Goal: Information Seeking & Learning: Learn about a topic

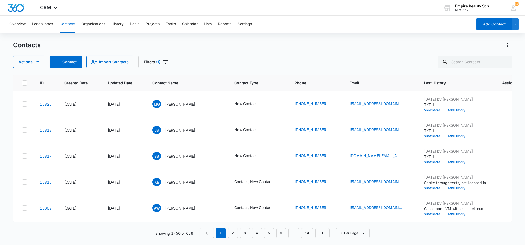
scroll to position [1173, 0]
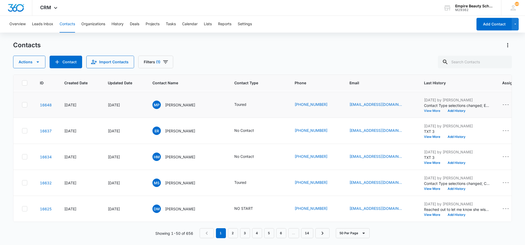
click at [424, 109] on button "View More" at bounding box center [434, 110] width 20 height 3
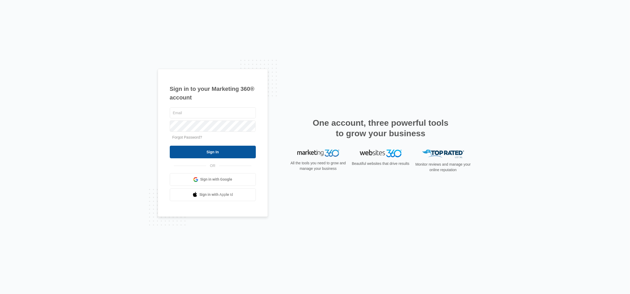
type input "[EMAIL_ADDRESS][DOMAIN_NAME]"
click at [225, 151] on input "Sign In" at bounding box center [213, 152] width 86 height 13
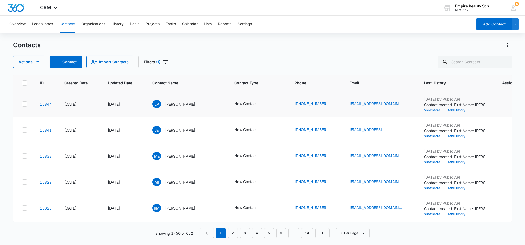
click at [424, 111] on button "View More" at bounding box center [434, 109] width 20 height 3
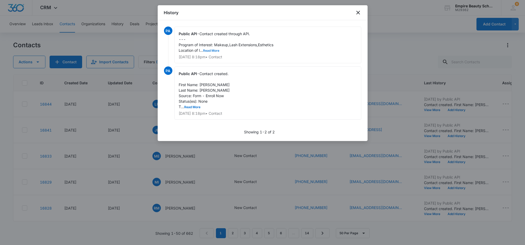
click at [212, 50] on button "Read More" at bounding box center [211, 50] width 16 height 3
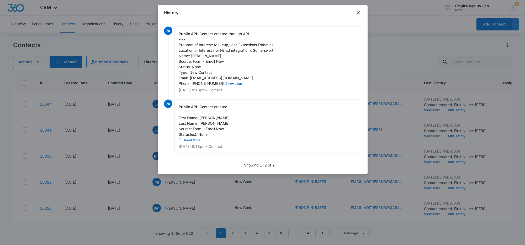
click at [195, 142] on button "Read More" at bounding box center [193, 140] width 16 height 3
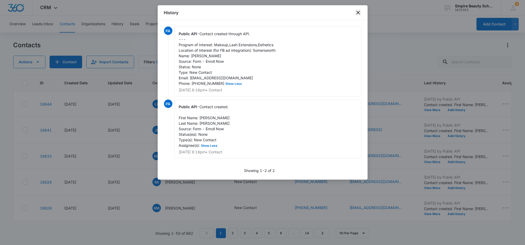
click at [357, 13] on icon "close" at bounding box center [358, 13] width 4 height 4
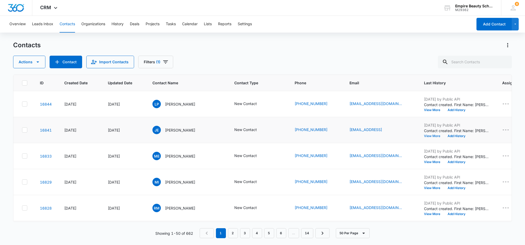
click at [424, 135] on button "View More" at bounding box center [434, 135] width 20 height 3
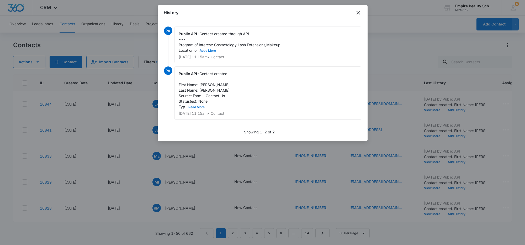
click at [211, 50] on button "Read More" at bounding box center [208, 50] width 16 height 3
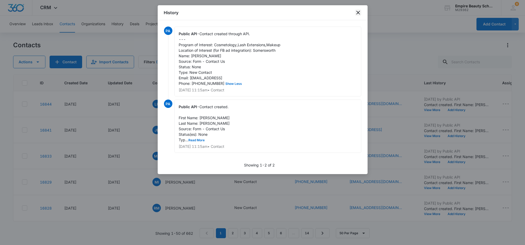
click at [359, 12] on icon "close" at bounding box center [358, 12] width 6 height 6
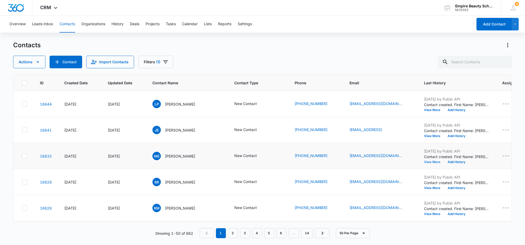
click at [427, 161] on button "View More" at bounding box center [434, 161] width 20 height 3
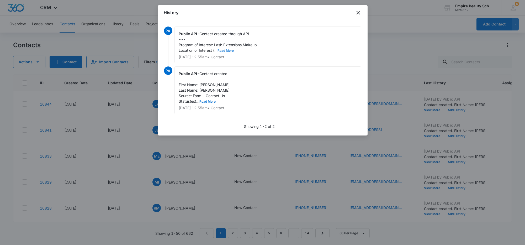
click at [231, 50] on button "Read More" at bounding box center [226, 50] width 16 height 3
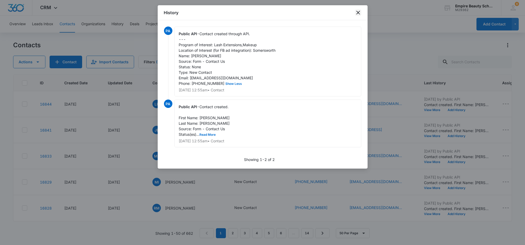
click at [361, 13] on icon "close" at bounding box center [358, 12] width 6 height 6
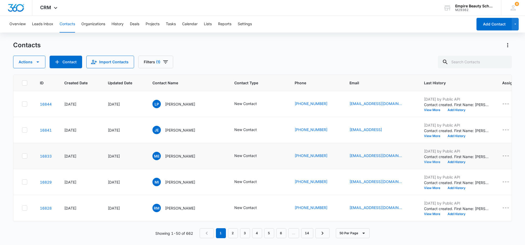
click at [429, 162] on button "View More" at bounding box center [434, 161] width 20 height 3
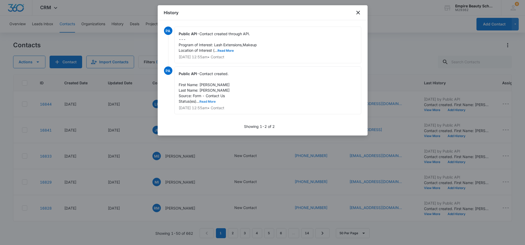
click at [209, 101] on button "Read More" at bounding box center [208, 101] width 16 height 3
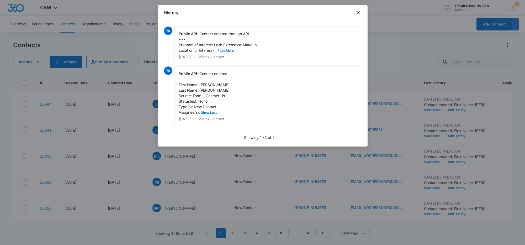
click at [220, 52] on div "Public API - Contact created through API. --- Program of Interest: Lash Extensi…" at bounding box center [268, 45] width 187 height 37
click at [221, 50] on button "Read More" at bounding box center [226, 50] width 16 height 3
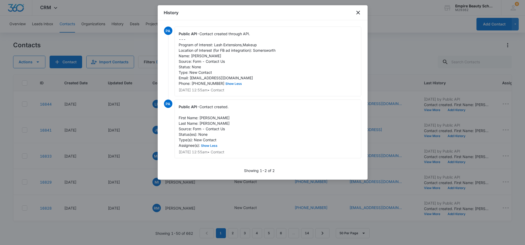
click at [355, 10] on div "History" at bounding box center [263, 12] width 210 height 15
click at [357, 13] on icon "close" at bounding box center [358, 13] width 4 height 4
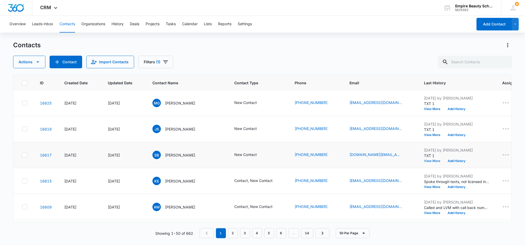
scroll to position [164, 0]
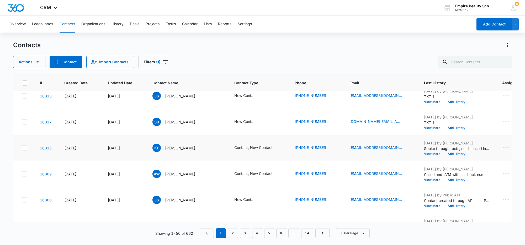
click at [425, 153] on button "View More" at bounding box center [434, 153] width 20 height 3
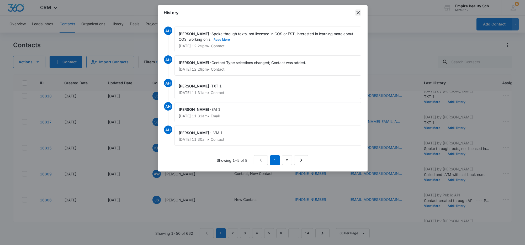
click at [358, 12] on icon "close" at bounding box center [358, 13] width 4 height 4
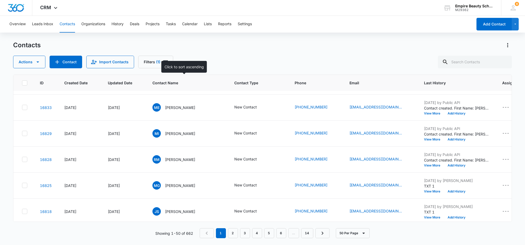
scroll to position [0, 0]
